Goal: Book appointment/travel/reservation

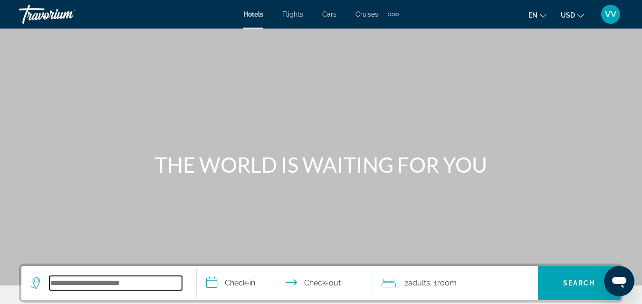
click at [95, 285] on input "Search widget" at bounding box center [115, 283] width 133 height 14
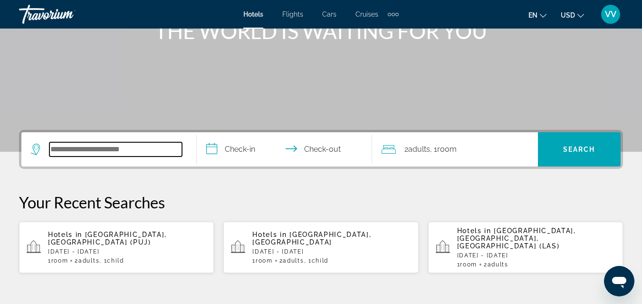
scroll to position [233, 0]
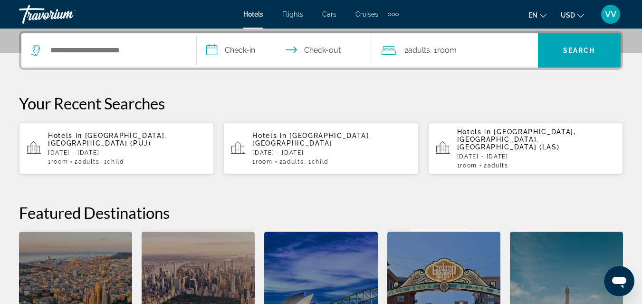
click at [97, 134] on span "Punta Cana, Dominican Republic (PUJ)" at bounding box center [107, 139] width 119 height 15
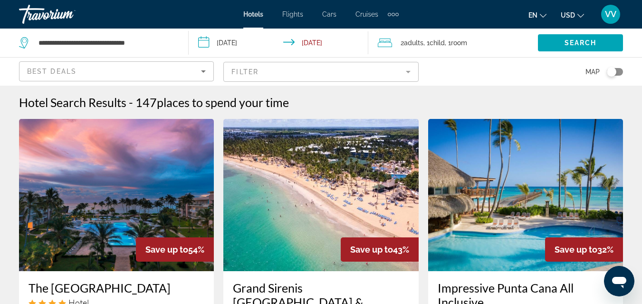
click at [573, 15] on span "USD" at bounding box center [568, 15] width 14 height 8
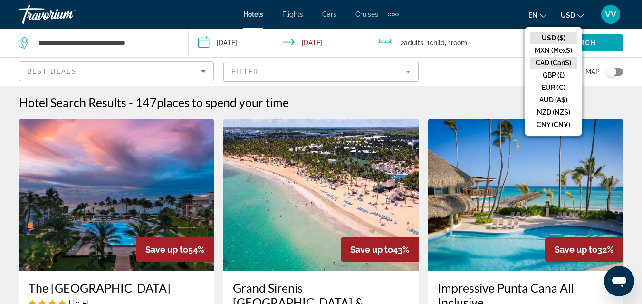
click at [556, 60] on button "CAD (Can$)" at bounding box center [553, 63] width 47 height 12
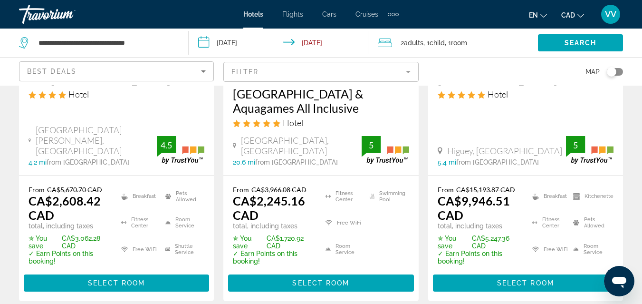
scroll to position [209, 0]
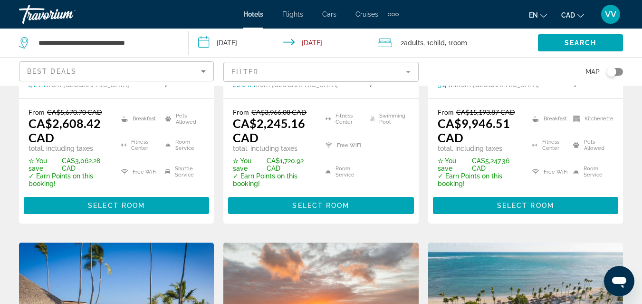
scroll to position [285, 0]
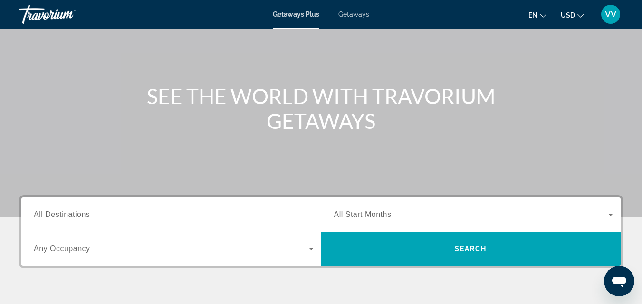
scroll to position [76, 0]
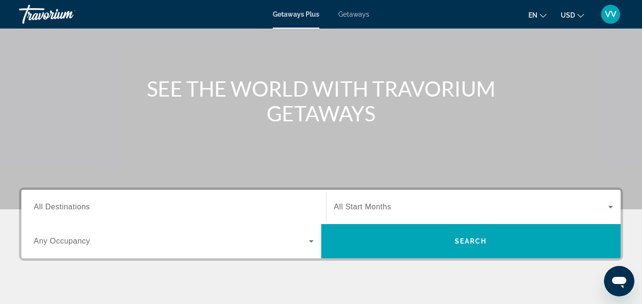
click at [84, 205] on span "All Destinations" at bounding box center [62, 207] width 56 height 8
click at [84, 205] on input "Destination All Destinations" at bounding box center [174, 207] width 280 height 11
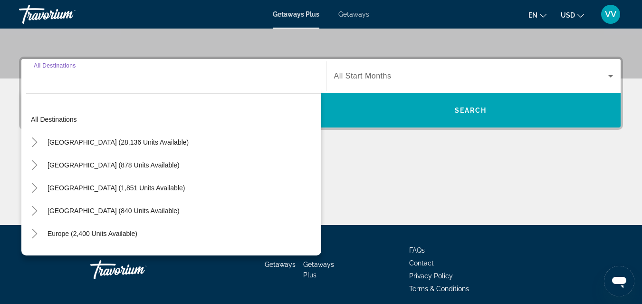
scroll to position [233, 0]
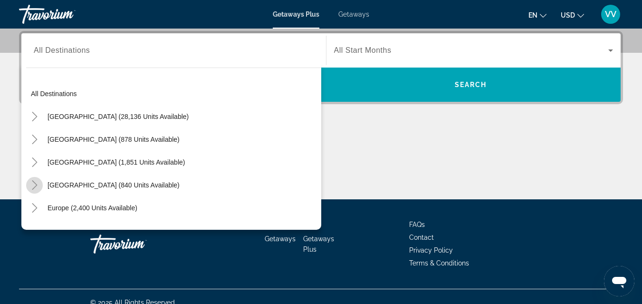
click at [34, 185] on icon "Toggle Caribbean & Atlantic Islands (840 units available)" at bounding box center [35, 185] width 10 height 10
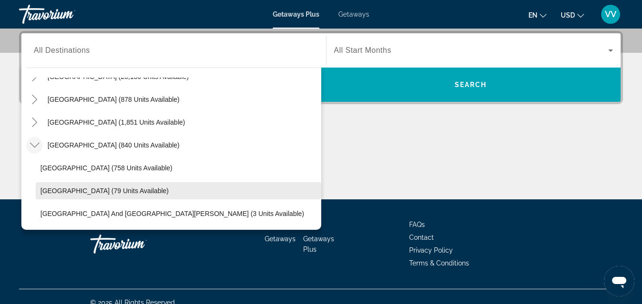
click at [48, 195] on span "Search widget" at bounding box center [179, 190] width 286 height 23
type input "**********"
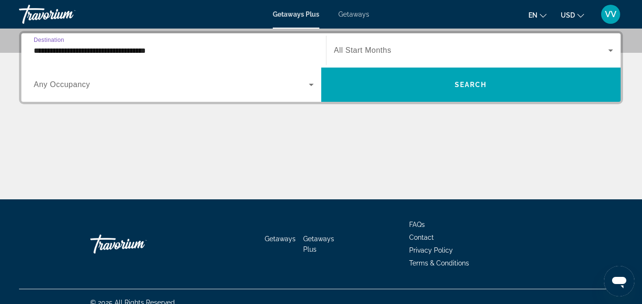
click at [48, 195] on div "Main content" at bounding box center [321, 163] width 604 height 71
click at [64, 86] on span "Any Occupancy" at bounding box center [62, 84] width 57 height 8
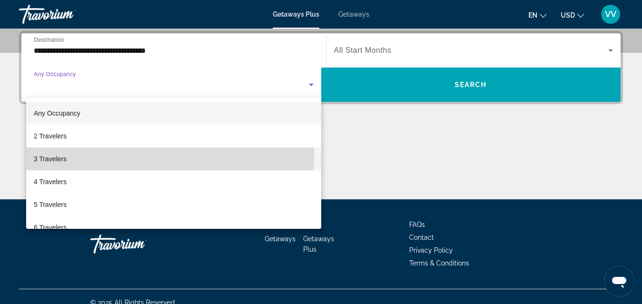
click at [60, 156] on span "3 Travelers" at bounding box center [50, 158] width 33 height 11
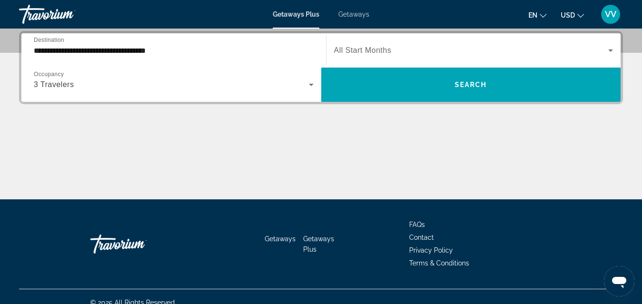
click at [354, 50] on span "All Start Months" at bounding box center [363, 50] width 58 height 8
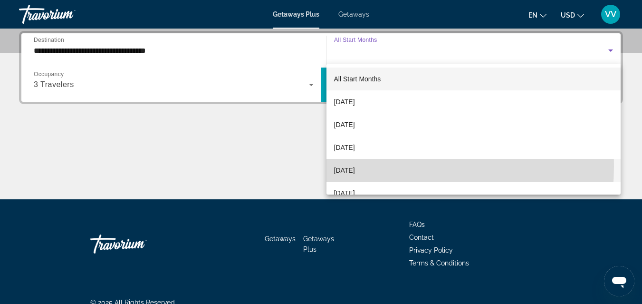
click at [355, 166] on span "[DATE]" at bounding box center [344, 170] width 21 height 11
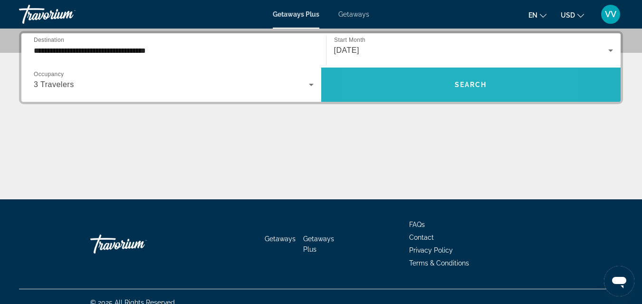
click at [420, 84] on span "Search widget" at bounding box center [471, 84] width 300 height 23
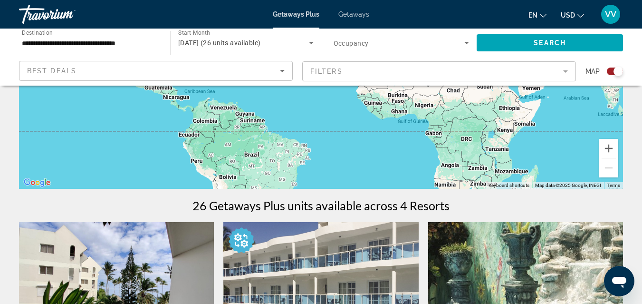
scroll to position [190, 0]
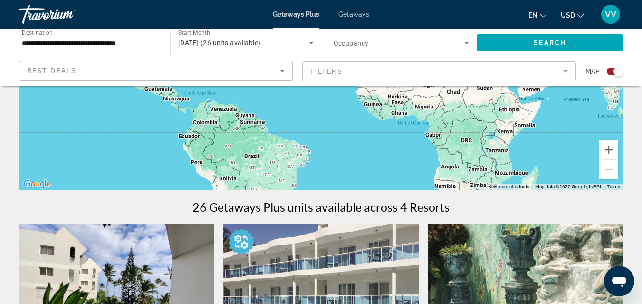
click at [348, 16] on span "Getaways" at bounding box center [354, 14] width 31 height 8
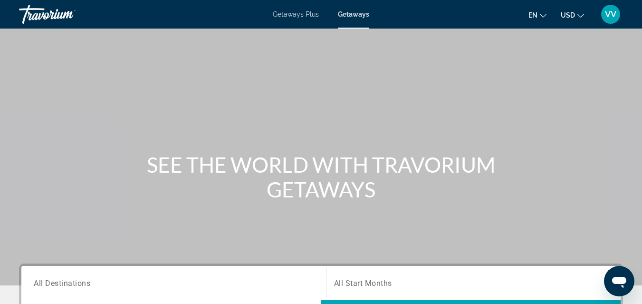
click at [84, 281] on span "All Destinations" at bounding box center [62, 282] width 57 height 9
click at [84, 281] on input "Destination All Destinations" at bounding box center [174, 283] width 280 height 11
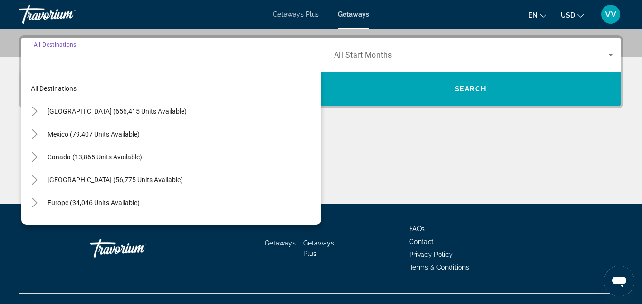
scroll to position [233, 0]
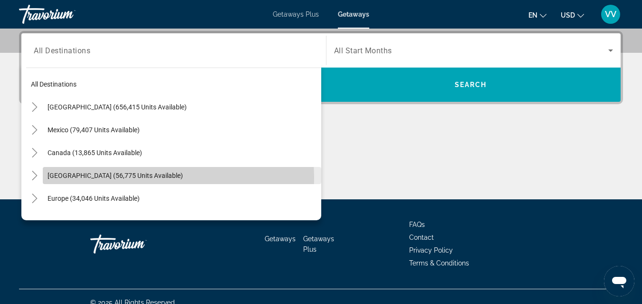
click at [69, 178] on span "[GEOGRAPHIC_DATA] (56,775 units available)" at bounding box center [116, 176] width 136 height 8
type input "**********"
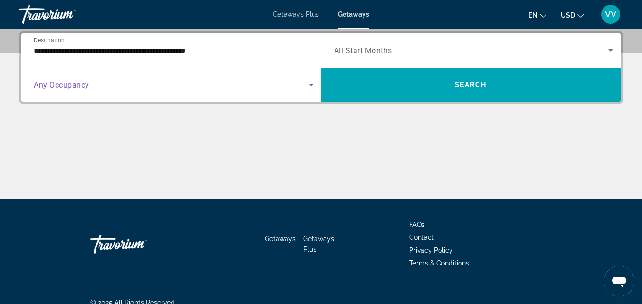
click at [116, 86] on span "Search widget" at bounding box center [171, 84] width 275 height 11
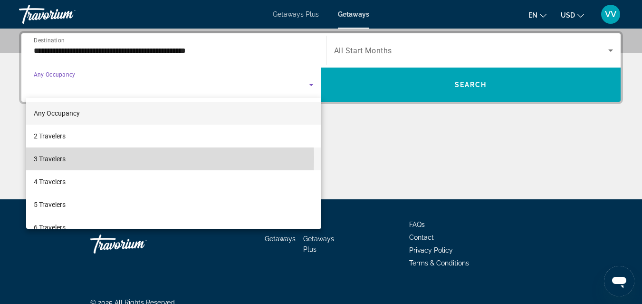
click at [54, 158] on span "3 Travelers" at bounding box center [50, 158] width 32 height 11
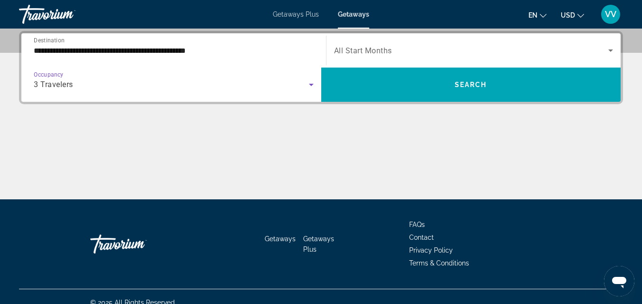
click at [254, 85] on div "3 Travelers" at bounding box center [171, 84] width 275 height 11
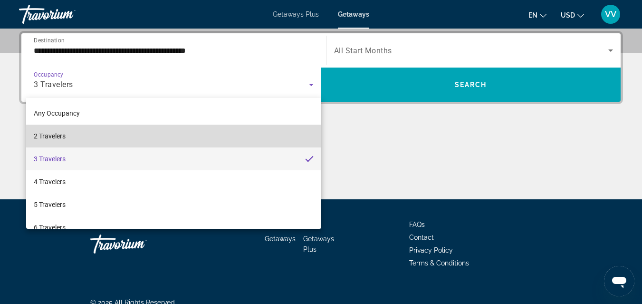
click at [215, 134] on mat-option "2 Travelers" at bounding box center [173, 136] width 295 height 23
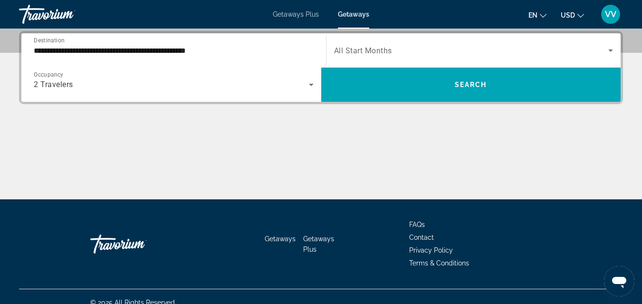
click at [349, 49] on span "All Start Months" at bounding box center [363, 50] width 58 height 9
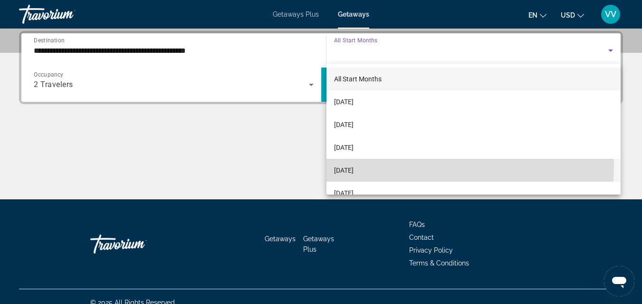
click at [368, 164] on mat-option "[DATE]" at bounding box center [474, 170] width 295 height 23
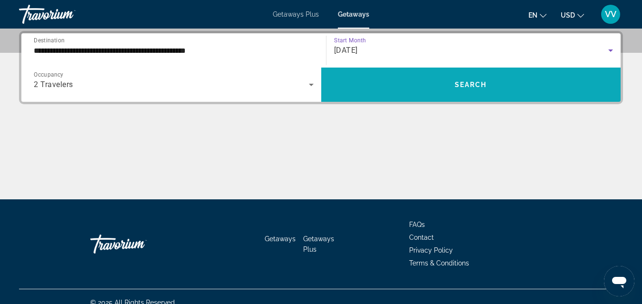
click at [407, 86] on span "Search widget" at bounding box center [471, 84] width 300 height 23
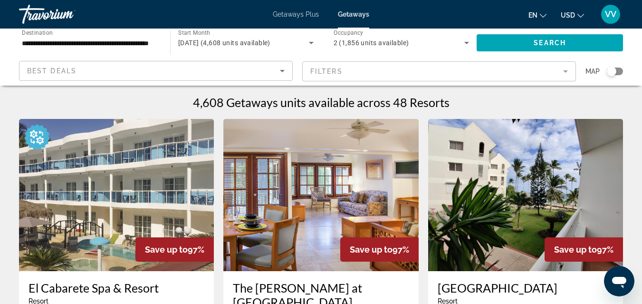
click at [401, 73] on mat-form-field "Filters" at bounding box center [439, 71] width 274 height 20
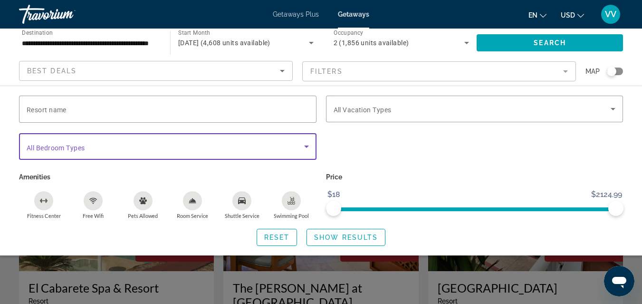
click at [302, 145] on icon "Search widget" at bounding box center [306, 146] width 11 height 11
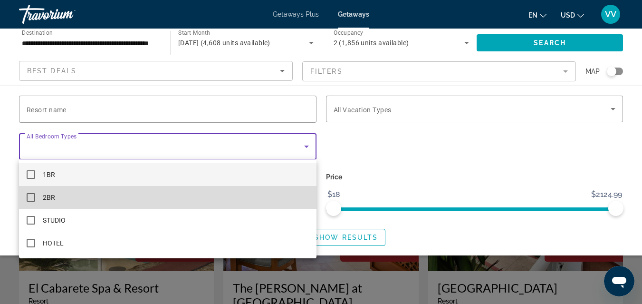
click at [251, 189] on mat-option "2BR" at bounding box center [168, 197] width 298 height 23
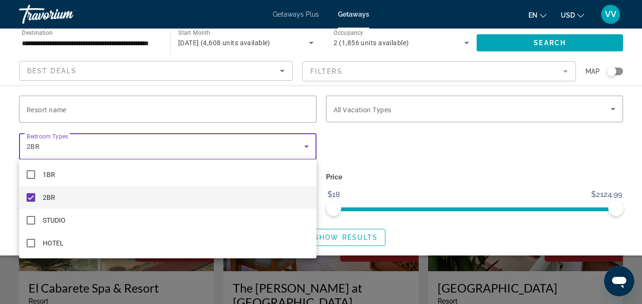
click at [347, 156] on div at bounding box center [321, 152] width 642 height 304
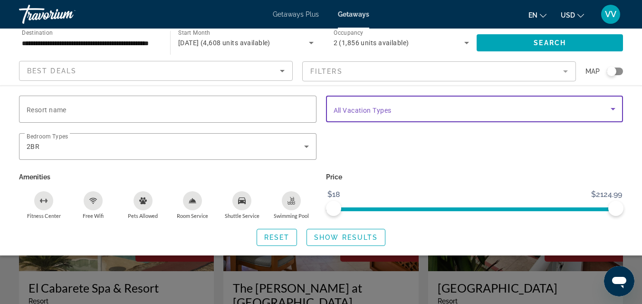
click at [376, 114] on span "Search widget" at bounding box center [473, 108] width 278 height 11
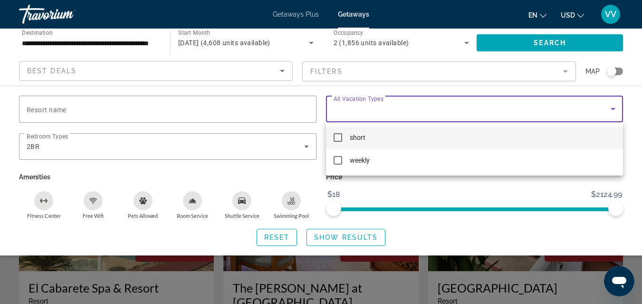
click at [376, 114] on div at bounding box center [321, 152] width 642 height 304
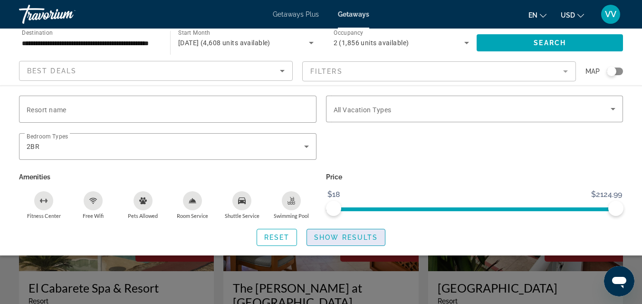
click at [349, 234] on span "Show Results" at bounding box center [346, 237] width 64 height 8
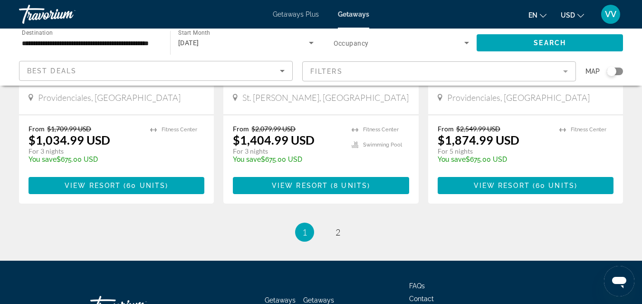
scroll to position [1255, 0]
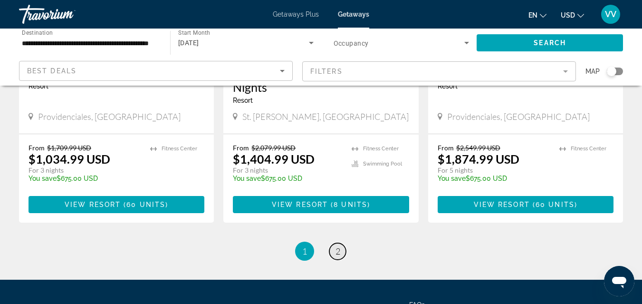
click at [337, 246] on span "2" at bounding box center [338, 251] width 5 height 10
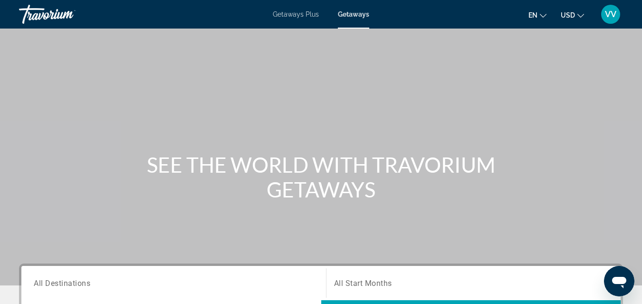
click at [350, 17] on span "Getaways" at bounding box center [353, 14] width 31 height 8
click at [57, 283] on span "All Destinations" at bounding box center [62, 282] width 57 height 9
click at [57, 283] on input "Destination All Destinations" at bounding box center [174, 283] width 280 height 11
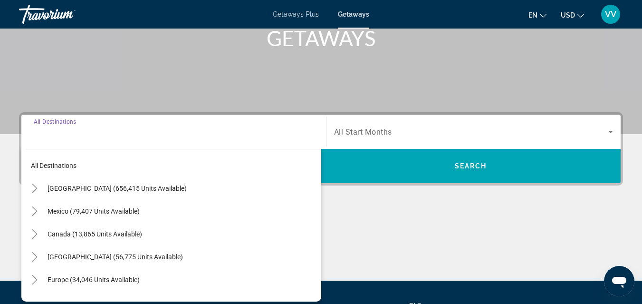
scroll to position [233, 0]
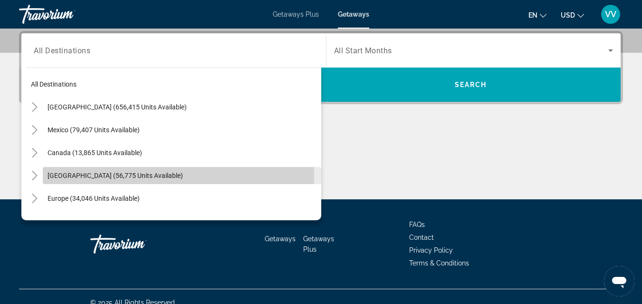
click at [108, 177] on span "[GEOGRAPHIC_DATA] (56,775 units available)" at bounding box center [116, 176] width 136 height 8
type input "**********"
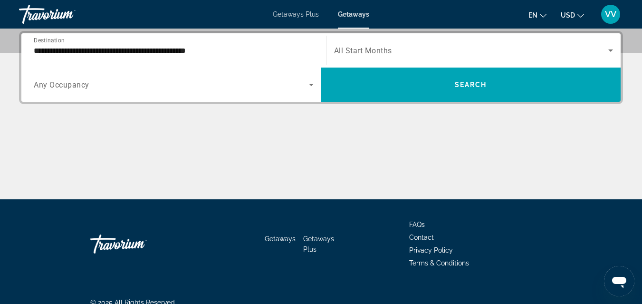
click at [170, 93] on div "Search widget" at bounding box center [174, 84] width 280 height 27
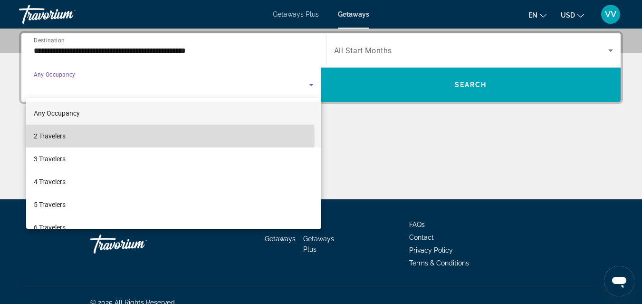
click at [119, 139] on mat-option "2 Travelers" at bounding box center [173, 136] width 295 height 23
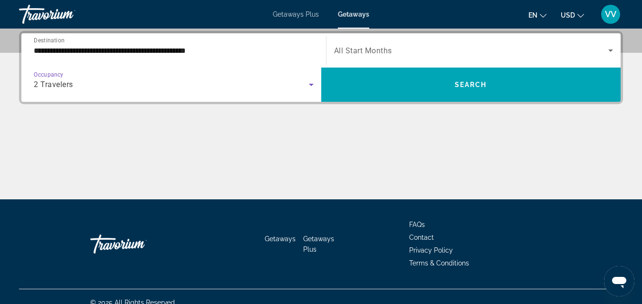
click at [374, 48] on span "All Start Months" at bounding box center [363, 50] width 58 height 9
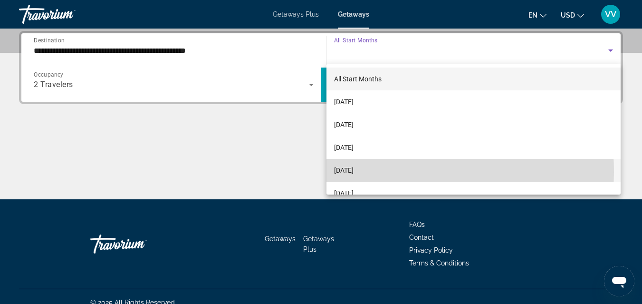
click at [354, 172] on span "[DATE]" at bounding box center [343, 170] width 19 height 11
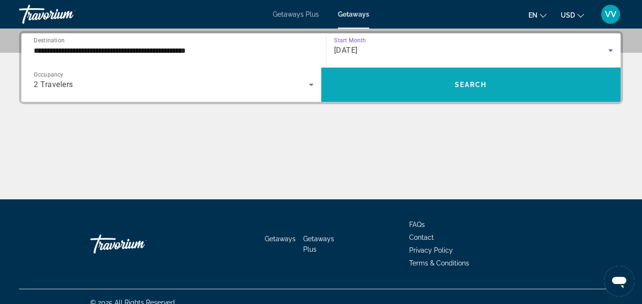
click at [382, 80] on span "Search widget" at bounding box center [471, 84] width 300 height 23
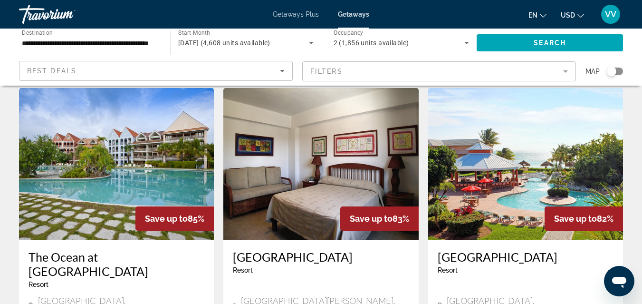
scroll to position [723, 0]
